Goal: Information Seeking & Learning: Learn about a topic

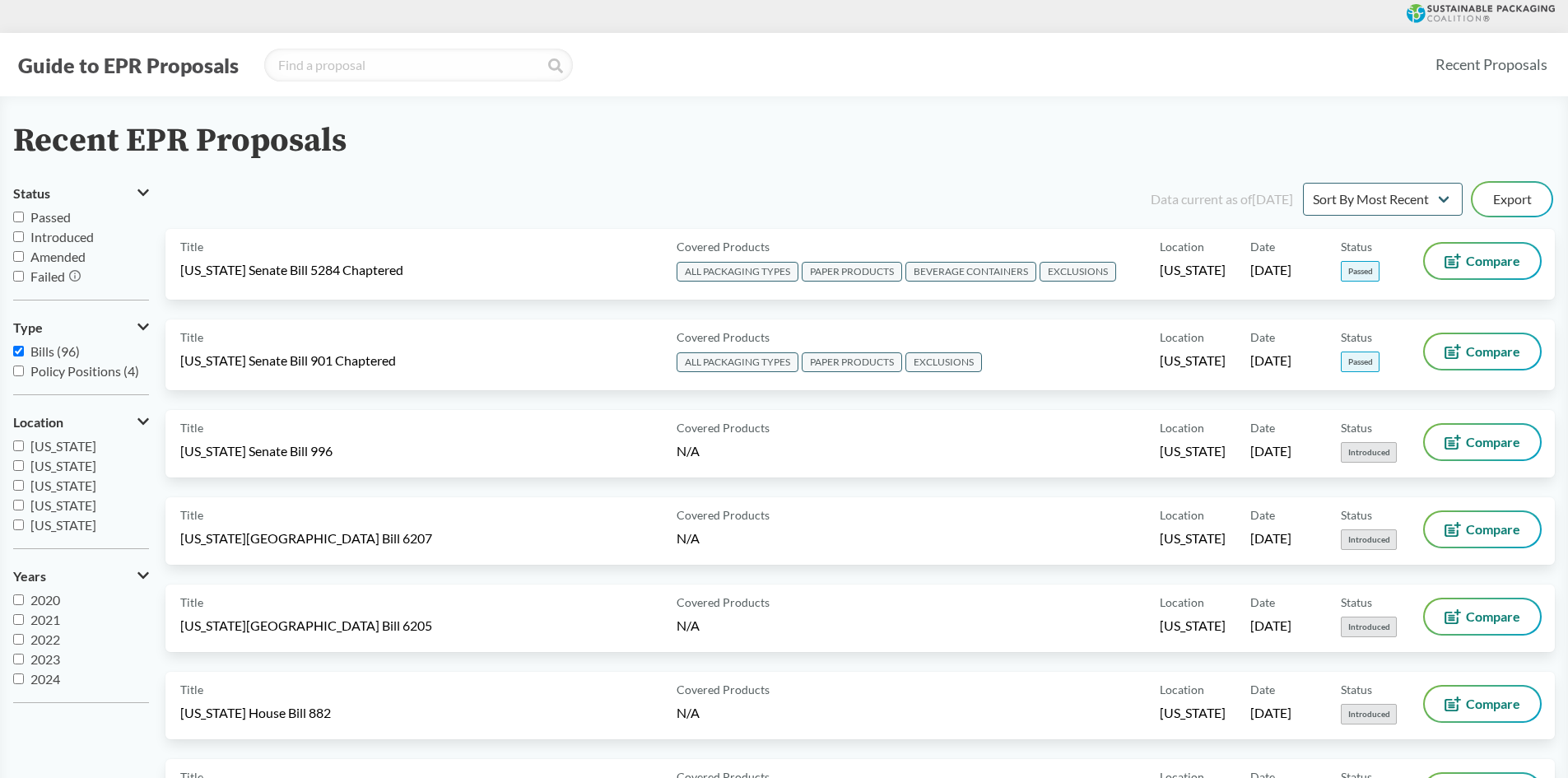
click at [45, 216] on span "Passed" at bounding box center [50, 217] width 40 height 15
click at [24, 216] on input "Passed" at bounding box center [18, 217] width 10 height 10
checkbox input "true"
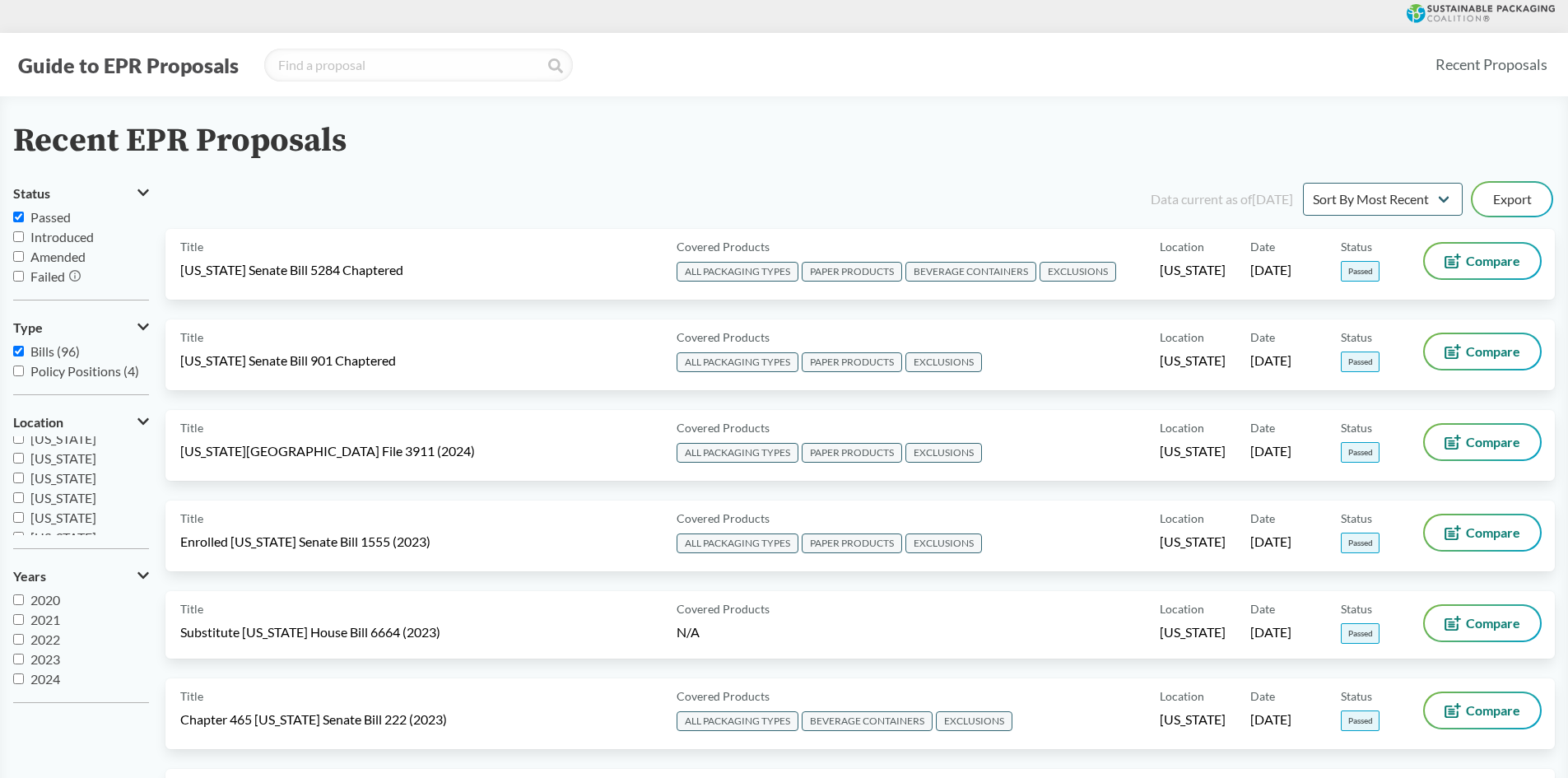
scroll to position [256, 0]
click at [48, 486] on span "[US_STATE]" at bounding box center [63, 486] width 65 height 15
click at [24, 486] on input "[US_STATE]" at bounding box center [18, 485] width 10 height 10
checkbox input "true"
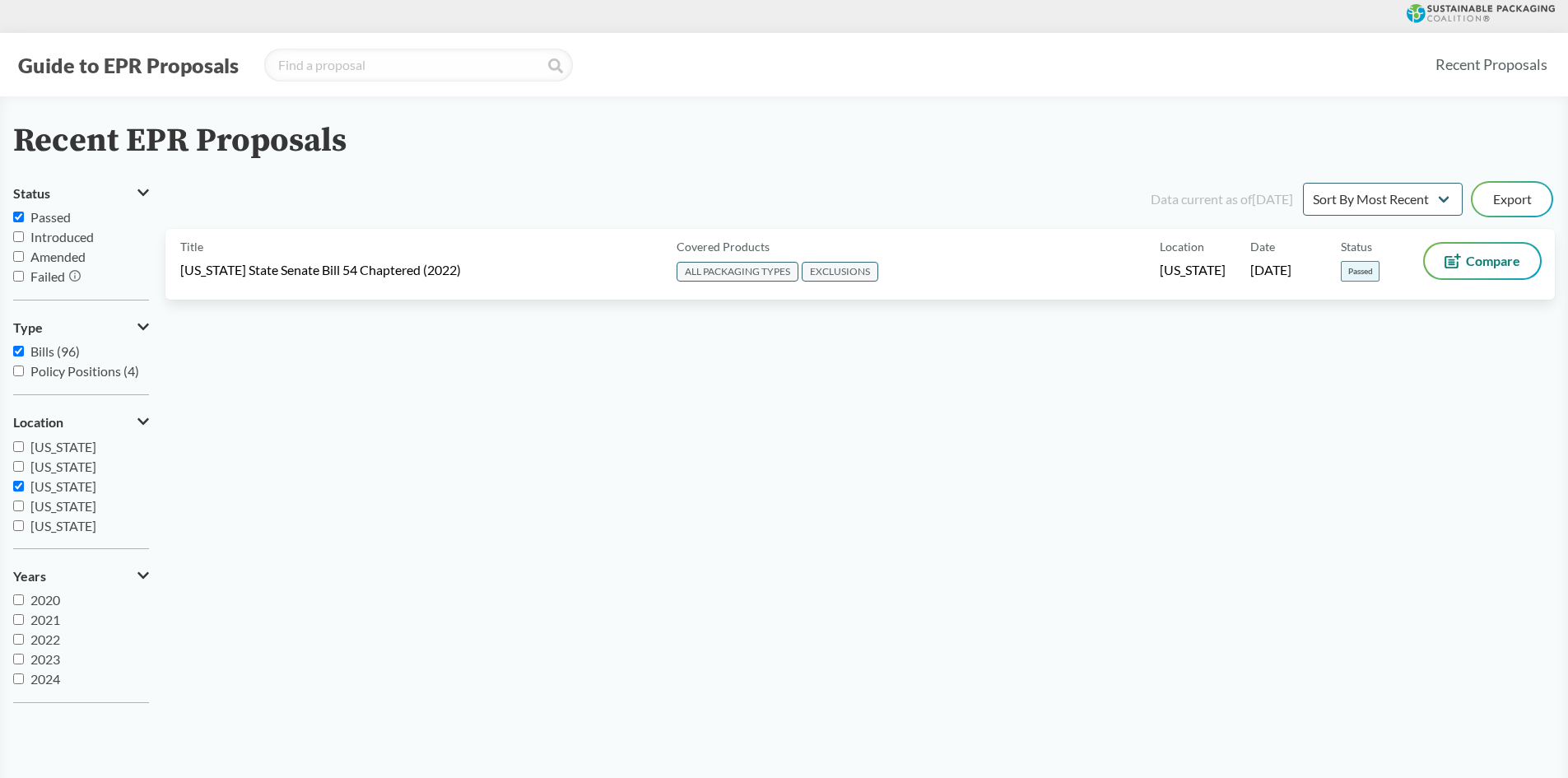
click at [38, 222] on span "Passed" at bounding box center [50, 217] width 40 height 15
click at [24, 222] on input "Passed" at bounding box center [18, 217] width 10 height 10
checkbox input "false"
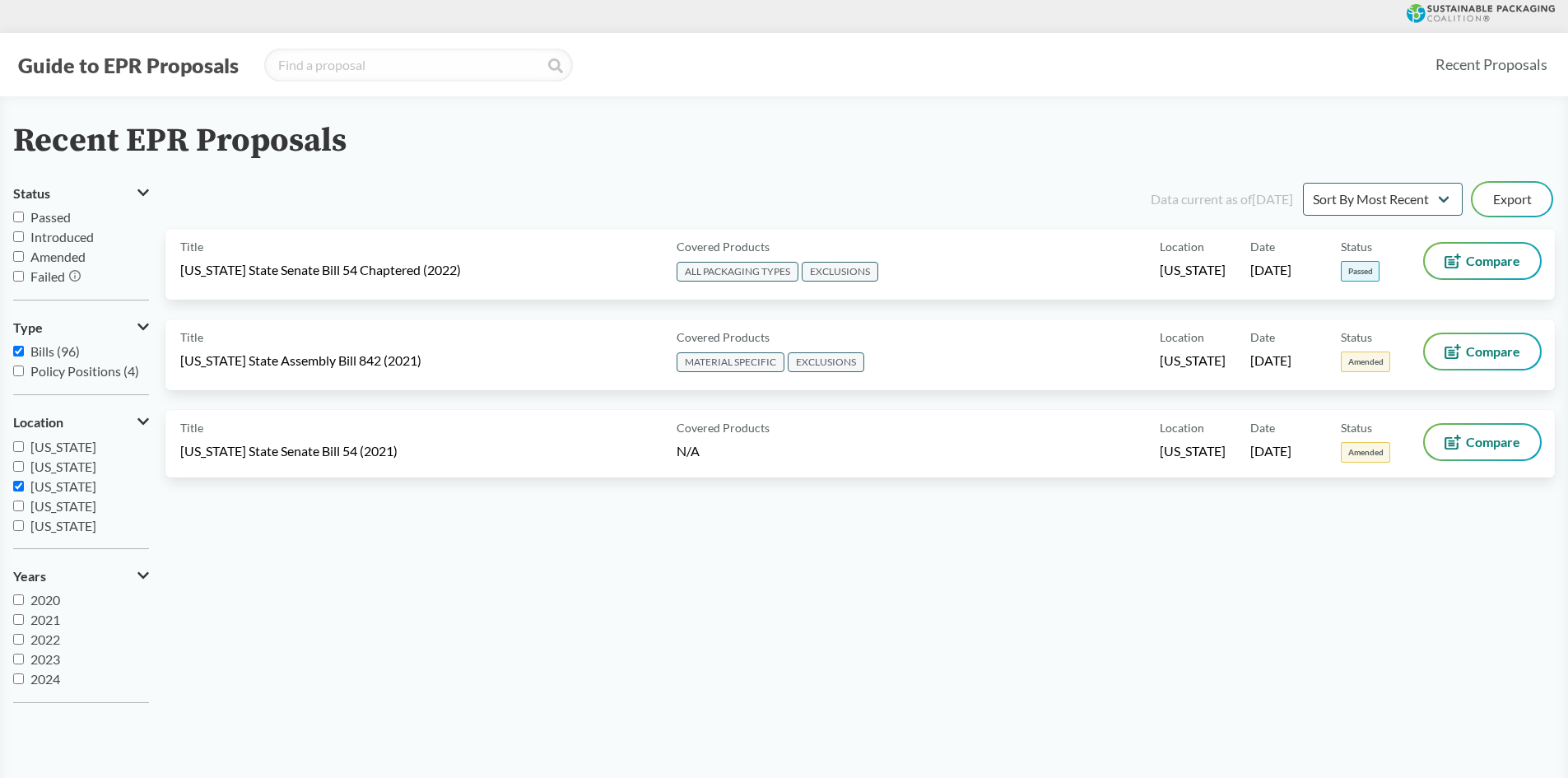
click at [48, 256] on span "Amended" at bounding box center [58, 256] width 55 height 15
click at [24, 256] on input "Amended" at bounding box center [18, 256] width 10 height 10
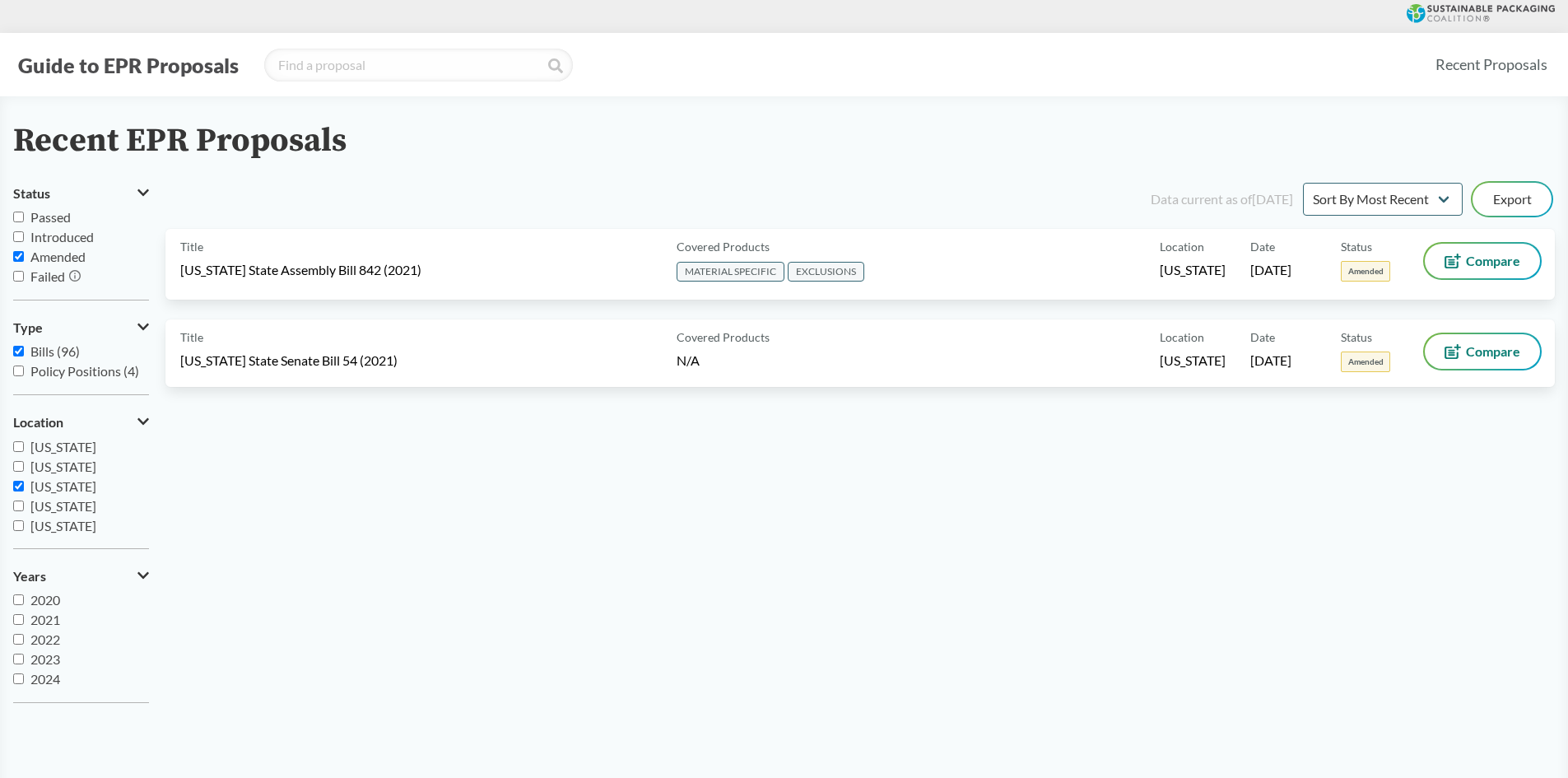
click at [48, 256] on span "Amended" at bounding box center [58, 256] width 55 height 15
click at [24, 256] on input "Amended" at bounding box center [18, 256] width 10 height 10
checkbox input "false"
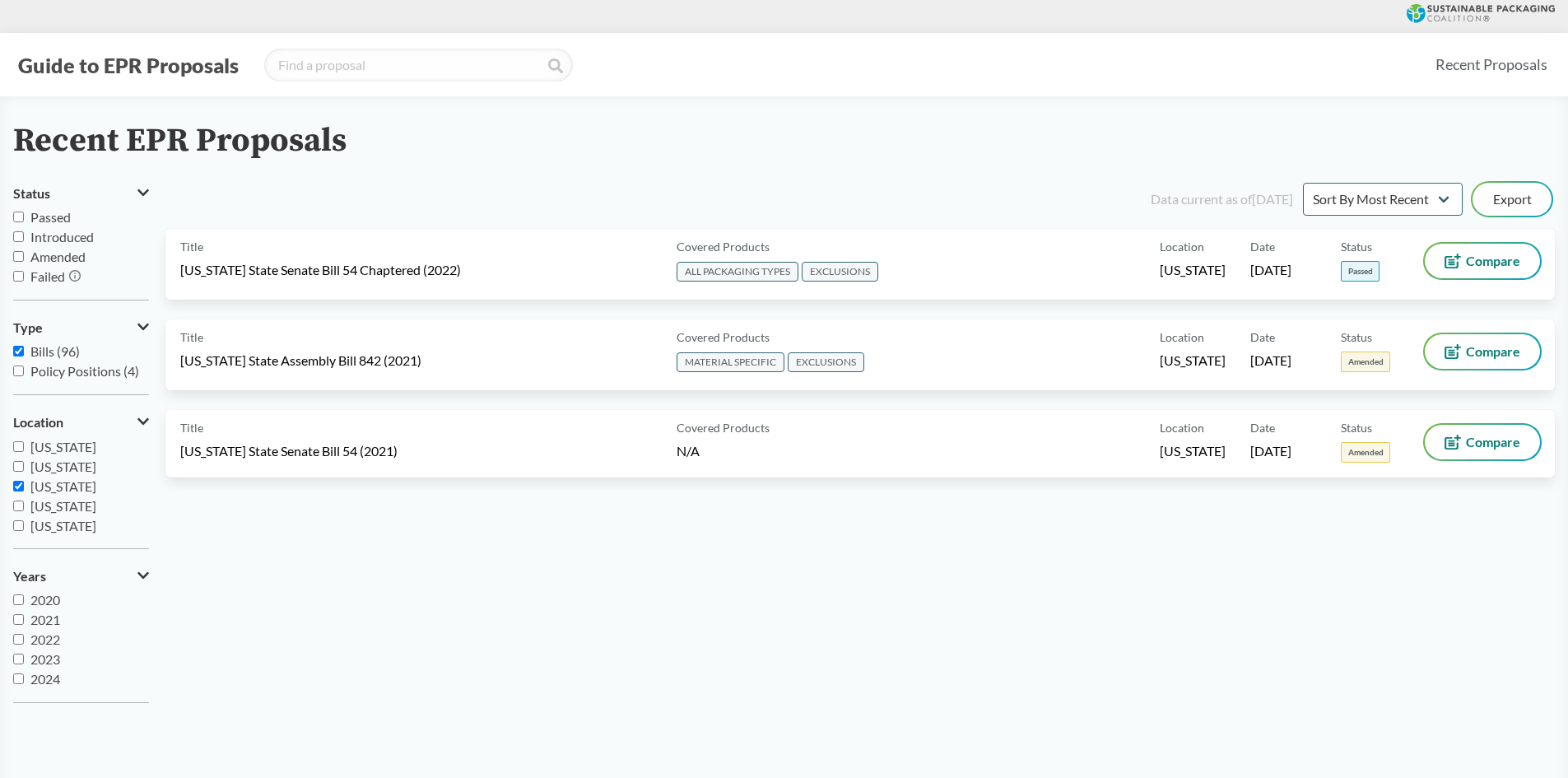
click at [48, 279] on span "Failed" at bounding box center [47, 276] width 34 height 15
click at [24, 279] on input "Failed" at bounding box center [18, 276] width 10 height 10
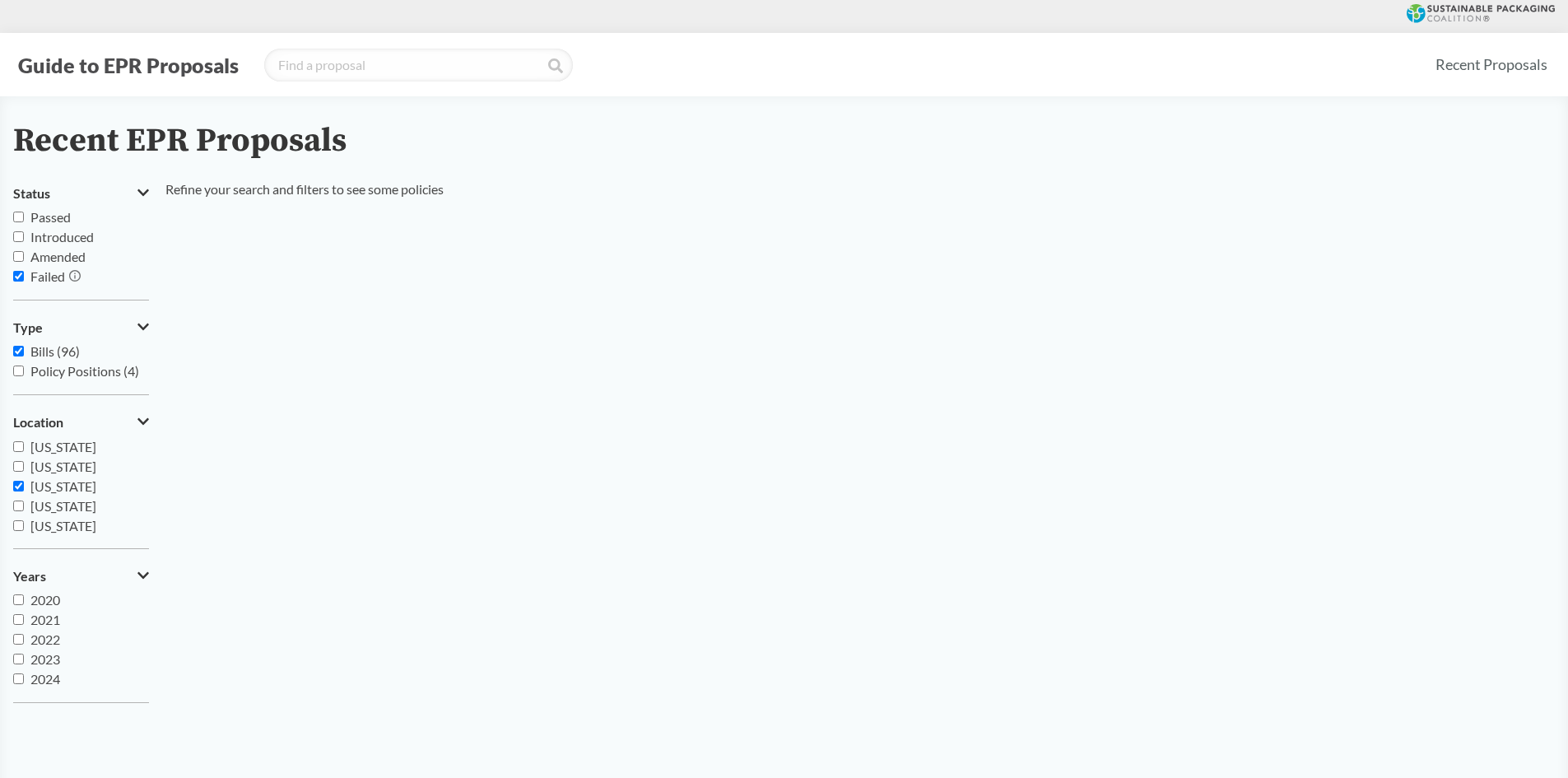
click at [48, 279] on span "Failed" at bounding box center [47, 276] width 34 height 15
click at [24, 279] on input "Failed" at bounding box center [18, 276] width 10 height 10
checkbox input "false"
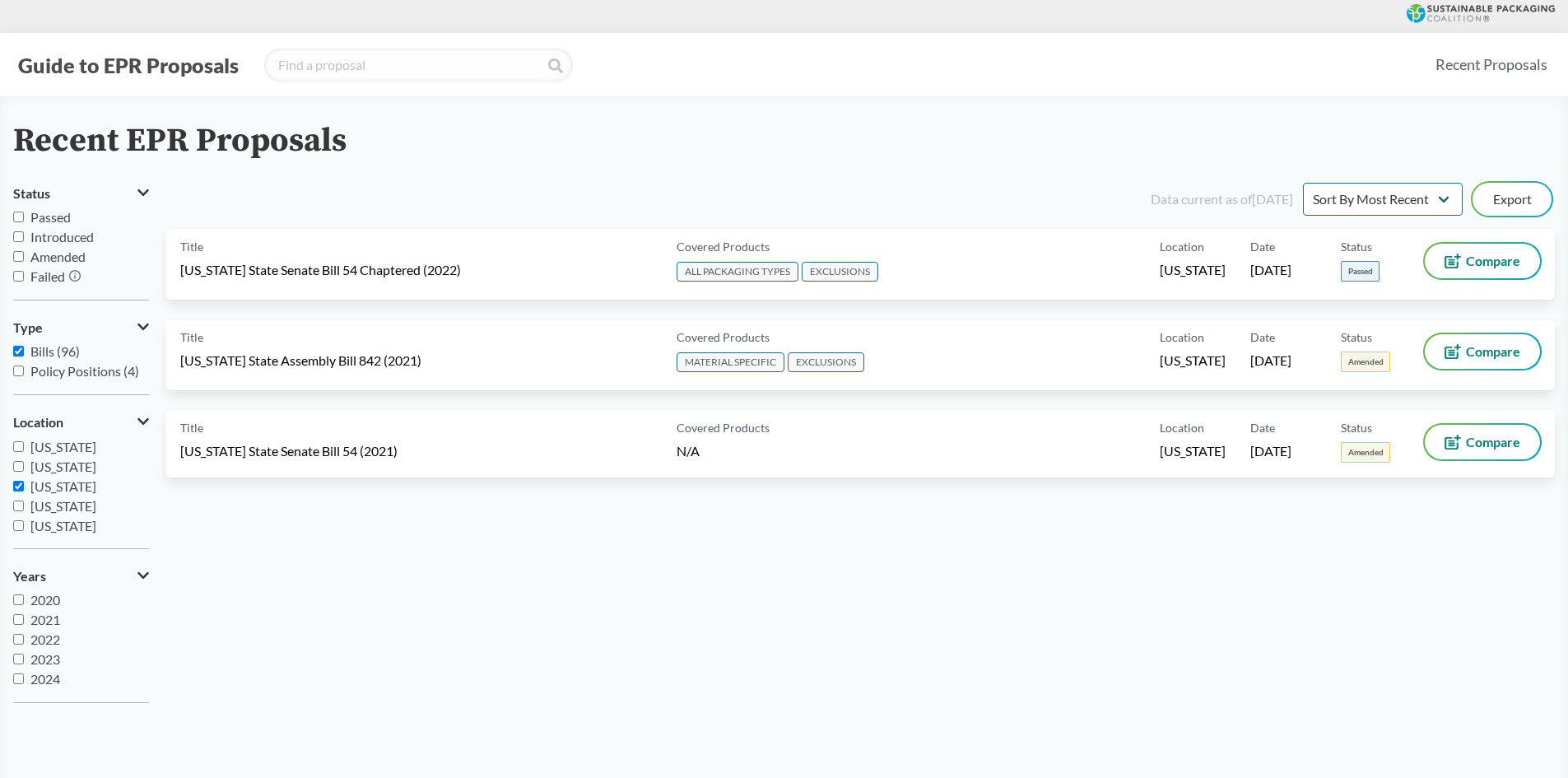
click at [45, 219] on span "Passed" at bounding box center [50, 217] width 40 height 15
click at [24, 219] on input "Passed" at bounding box center [18, 217] width 10 height 10
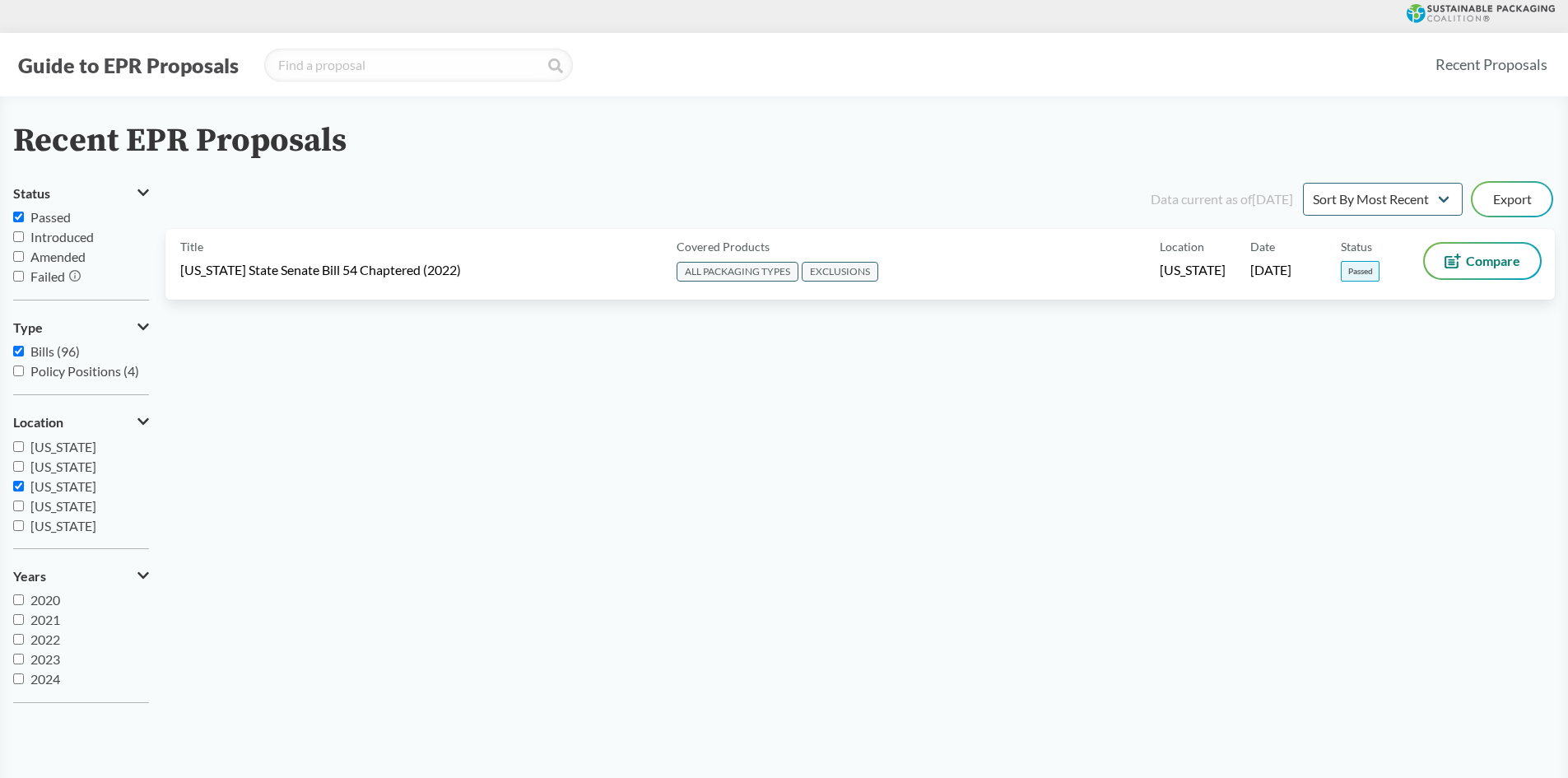
click at [45, 219] on span "Passed" at bounding box center [50, 217] width 40 height 15
click at [24, 219] on input "Passed" at bounding box center [18, 217] width 10 height 10
checkbox input "false"
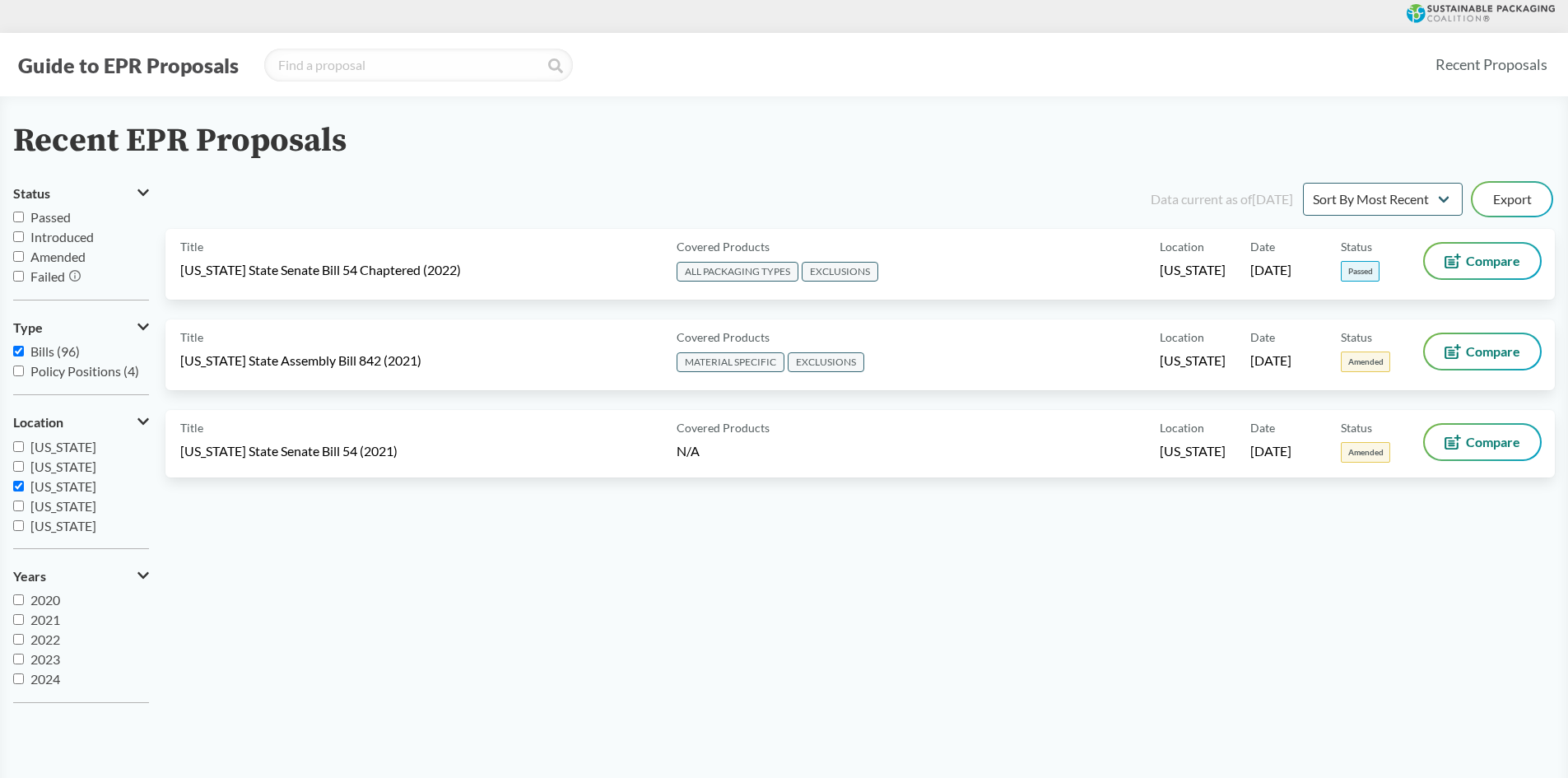
click at [50, 347] on span "Bills (96)" at bounding box center [54, 351] width 49 height 15
click at [24, 347] on input "Bills (96)" at bounding box center [18, 351] width 10 height 10
checkbox input "false"
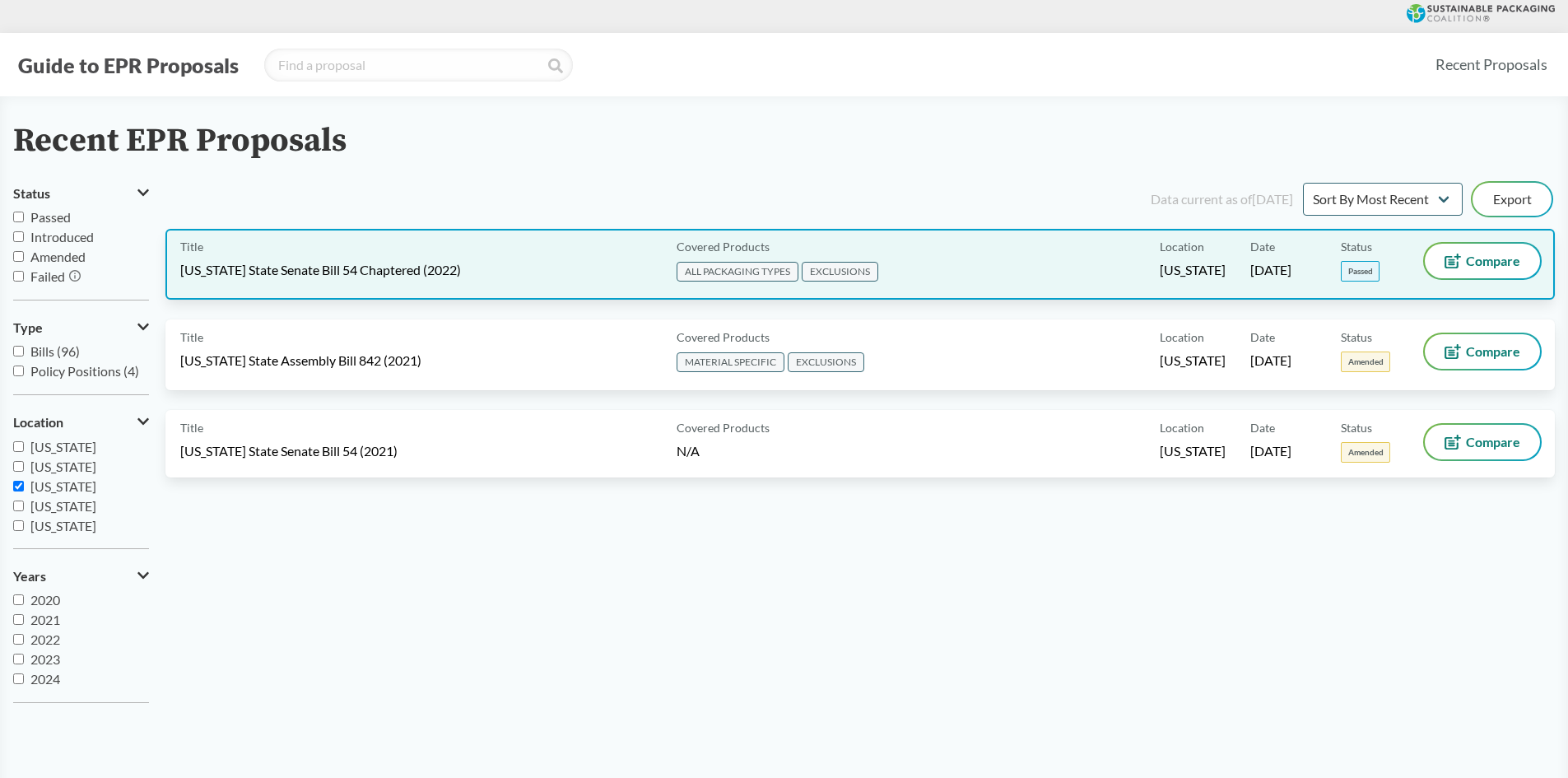
click at [614, 245] on div "Title [US_STATE] State Senate Bill 54 Chaptered (2022)" at bounding box center [425, 264] width 490 height 41
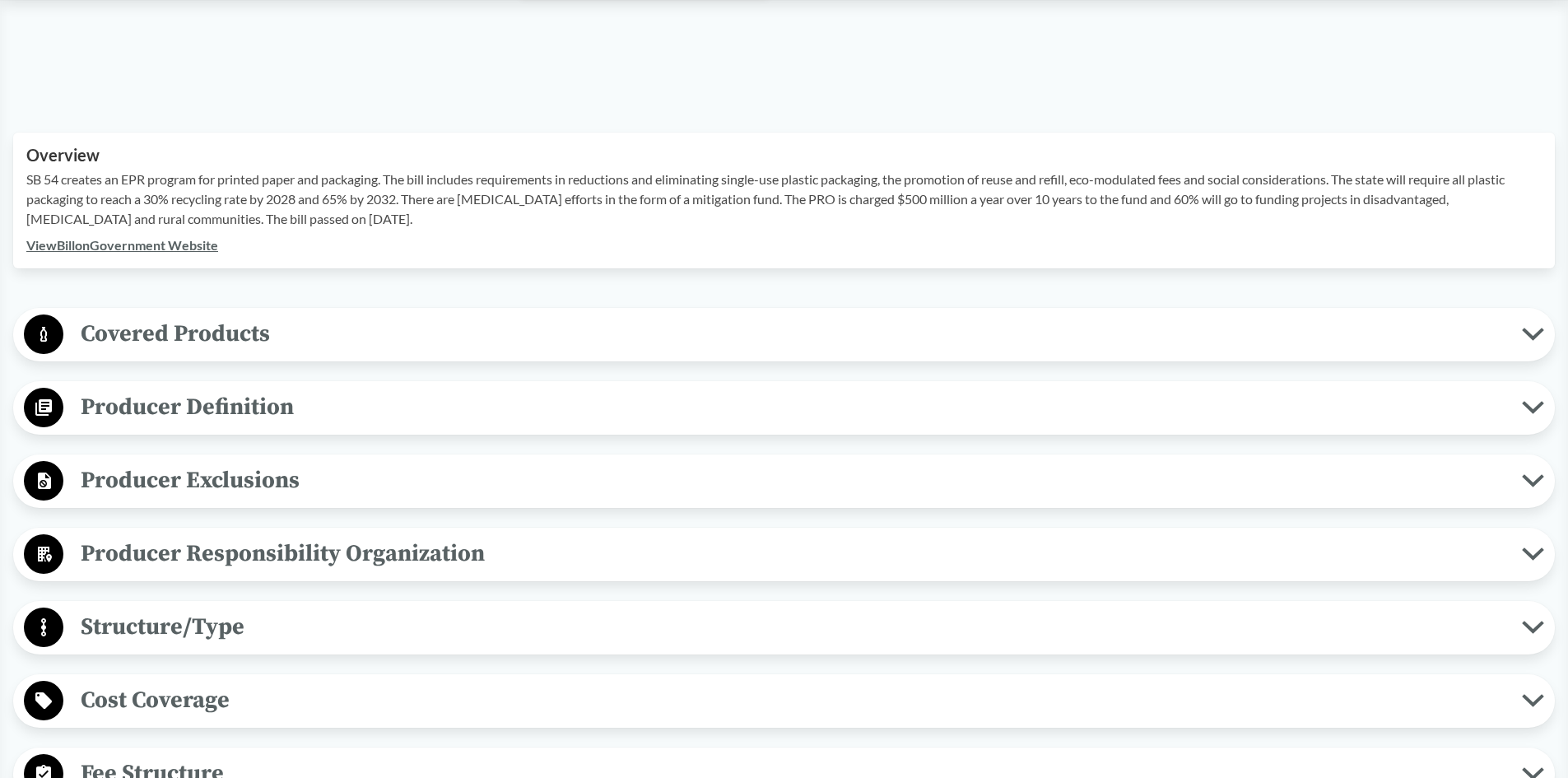
scroll to position [576, 0]
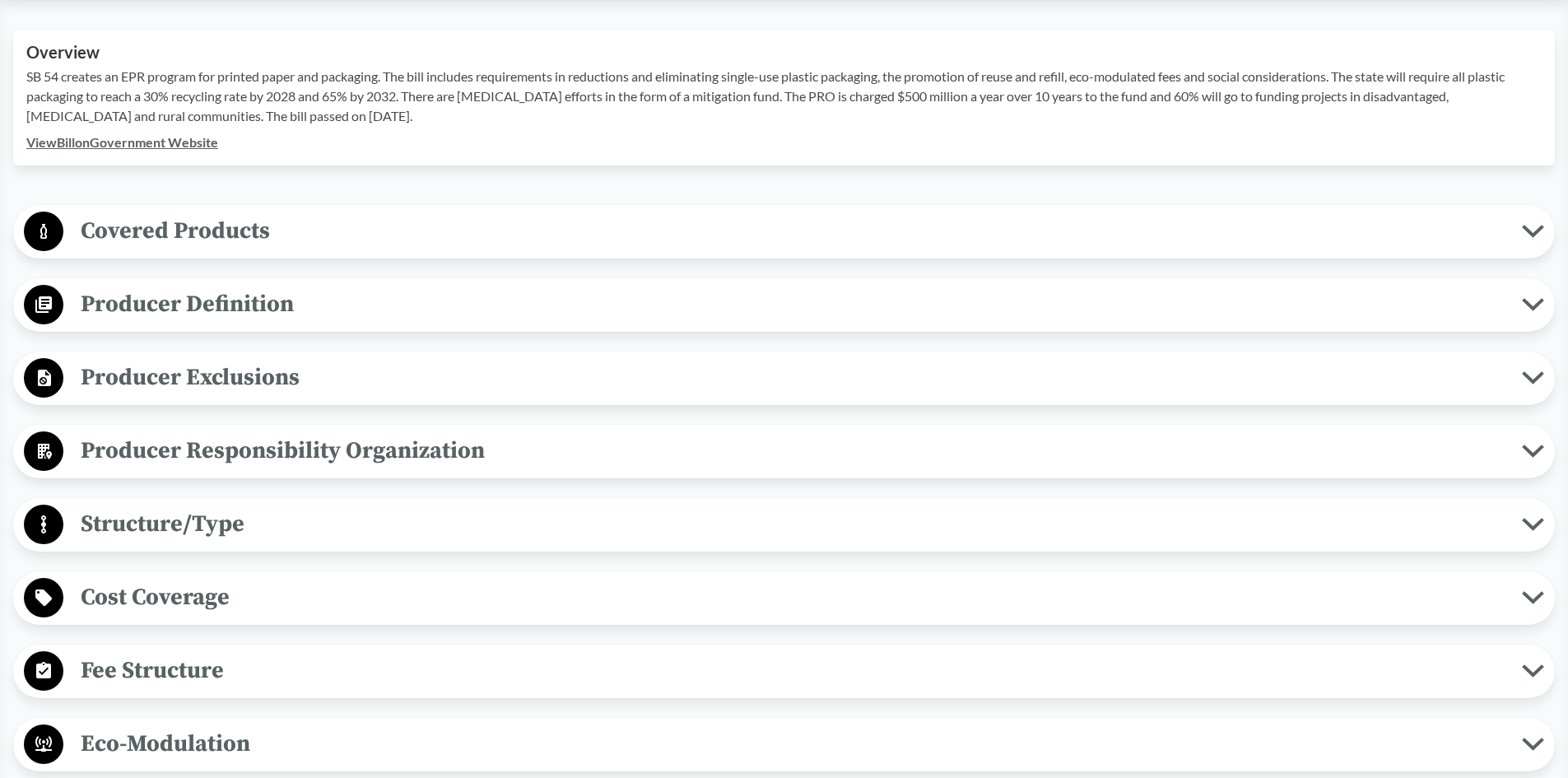
click at [385, 228] on span "Covered Products" at bounding box center [793, 231] width 1459 height 37
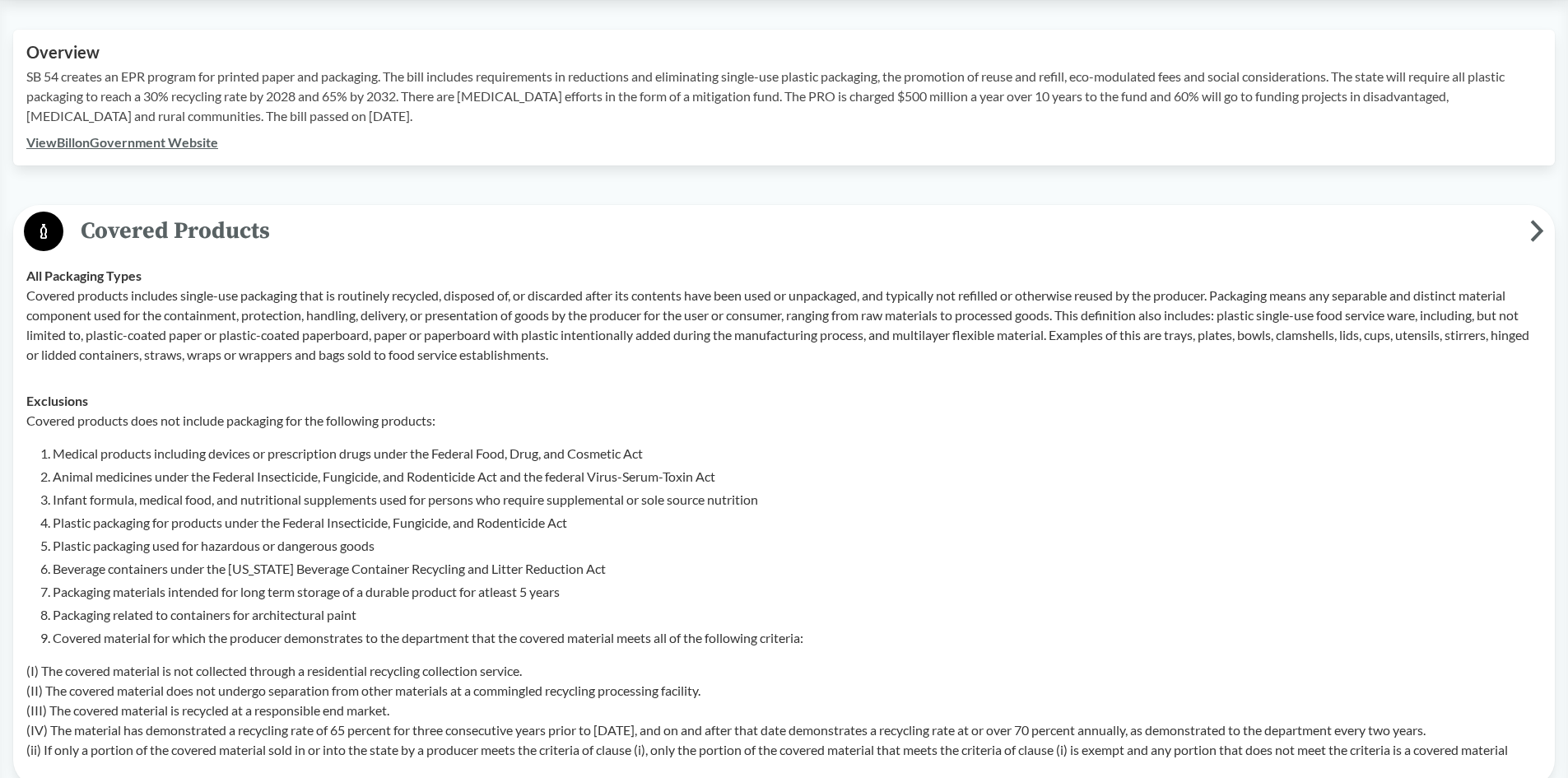
click at [385, 228] on span "Covered Products" at bounding box center [797, 231] width 1467 height 37
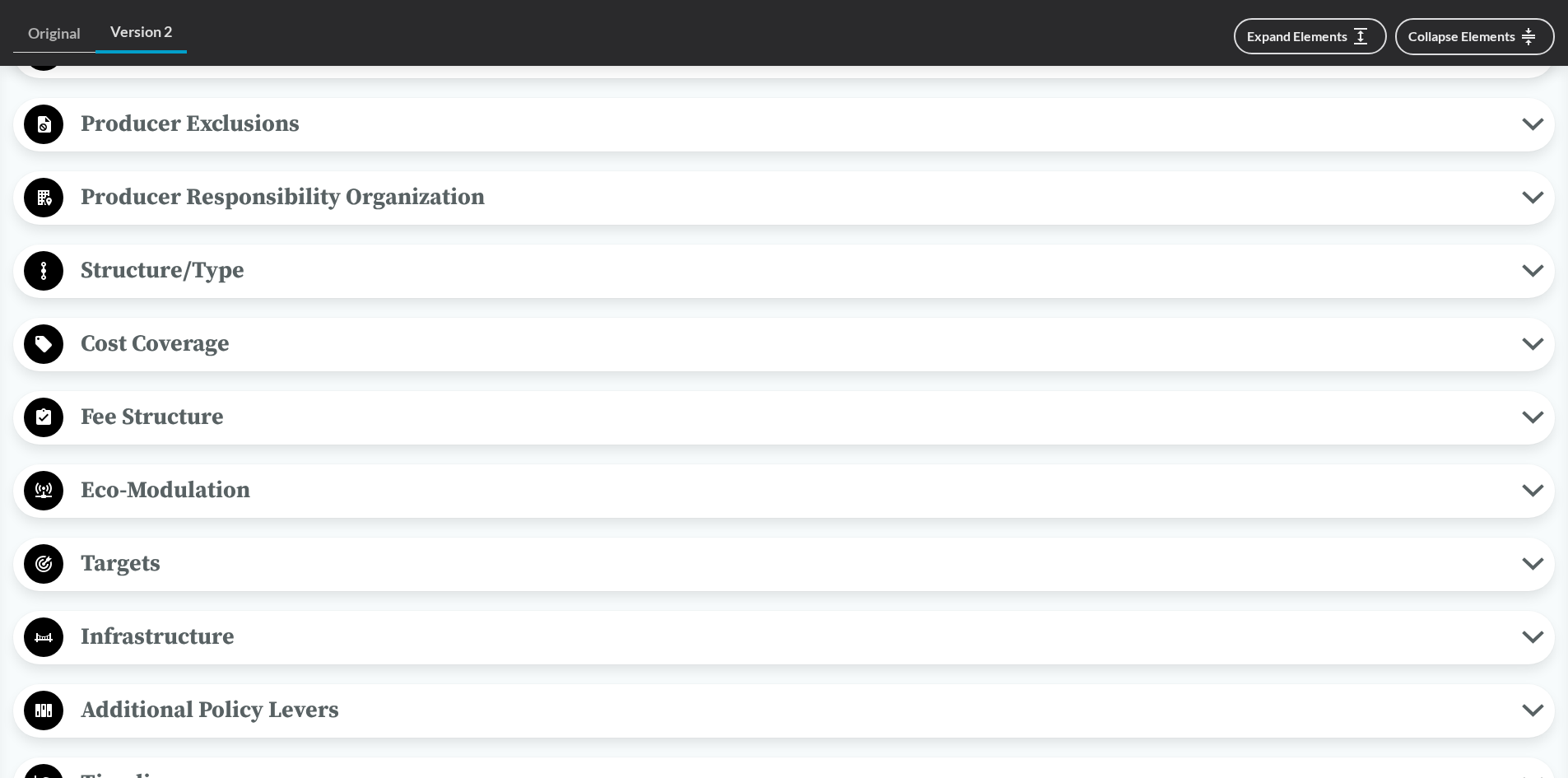
scroll to position [823, 0]
